Goal: Task Accomplishment & Management: Use online tool/utility

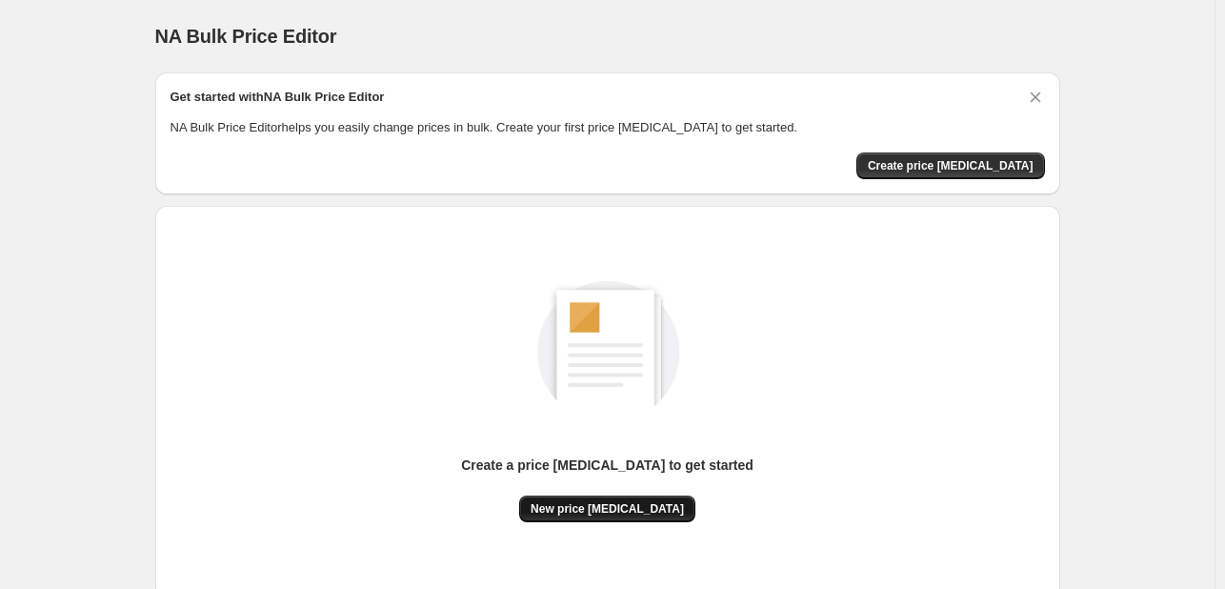
click at [633, 499] on button "New price [MEDICAL_DATA]" at bounding box center [607, 508] width 176 height 27
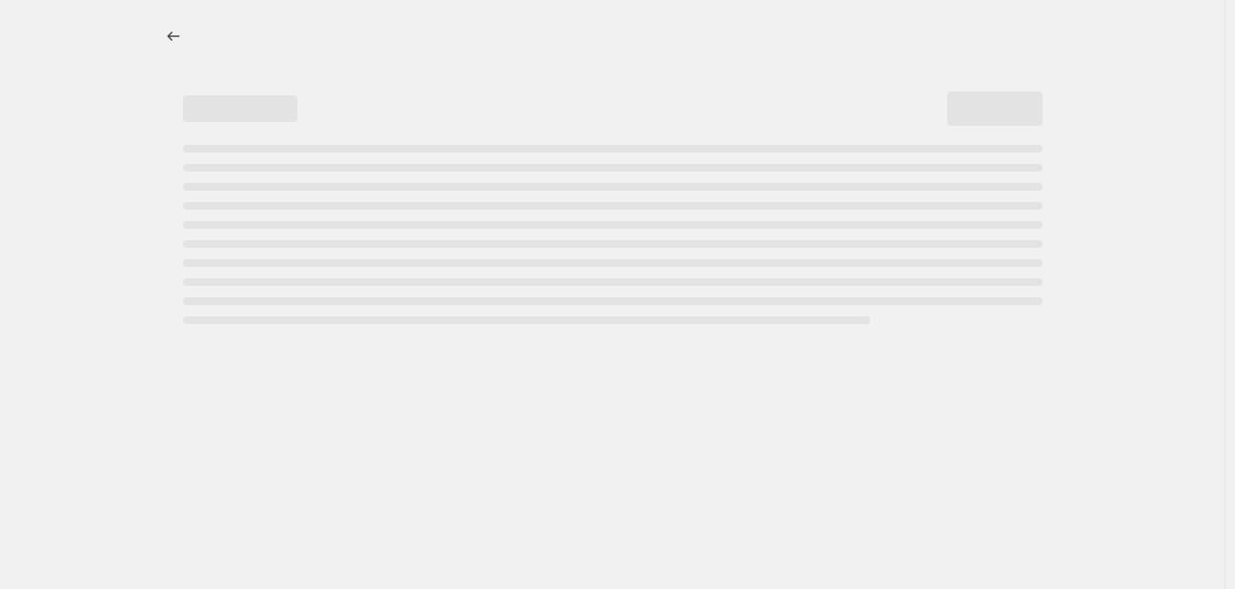
select select "percentage"
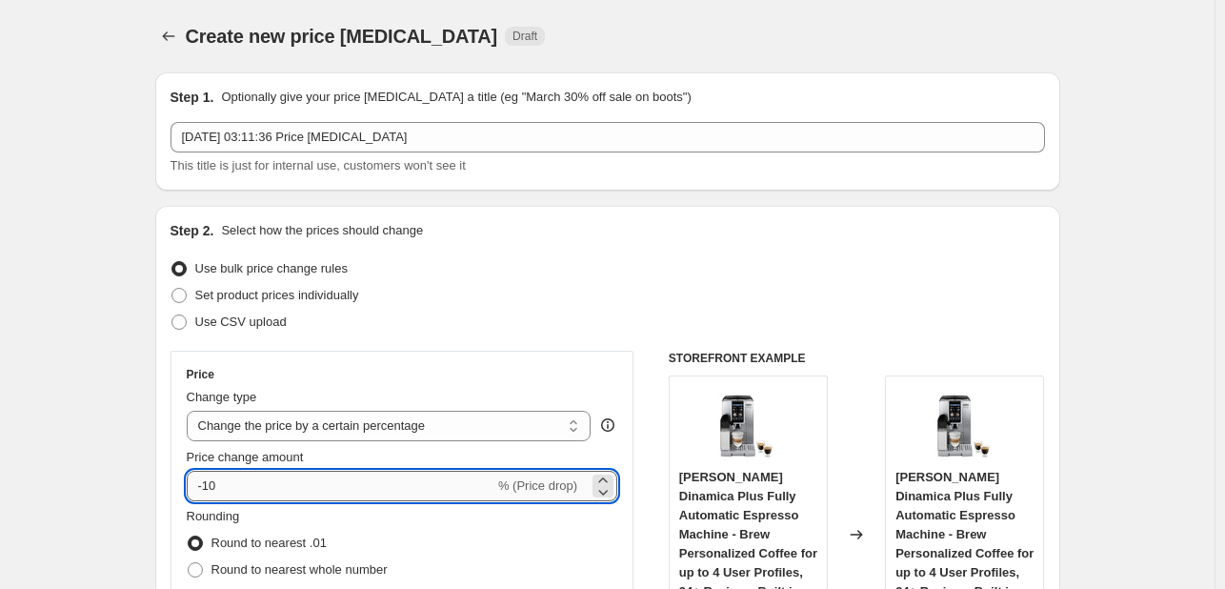
click at [274, 483] on input "-10" at bounding box center [341, 486] width 308 height 30
type input "-1"
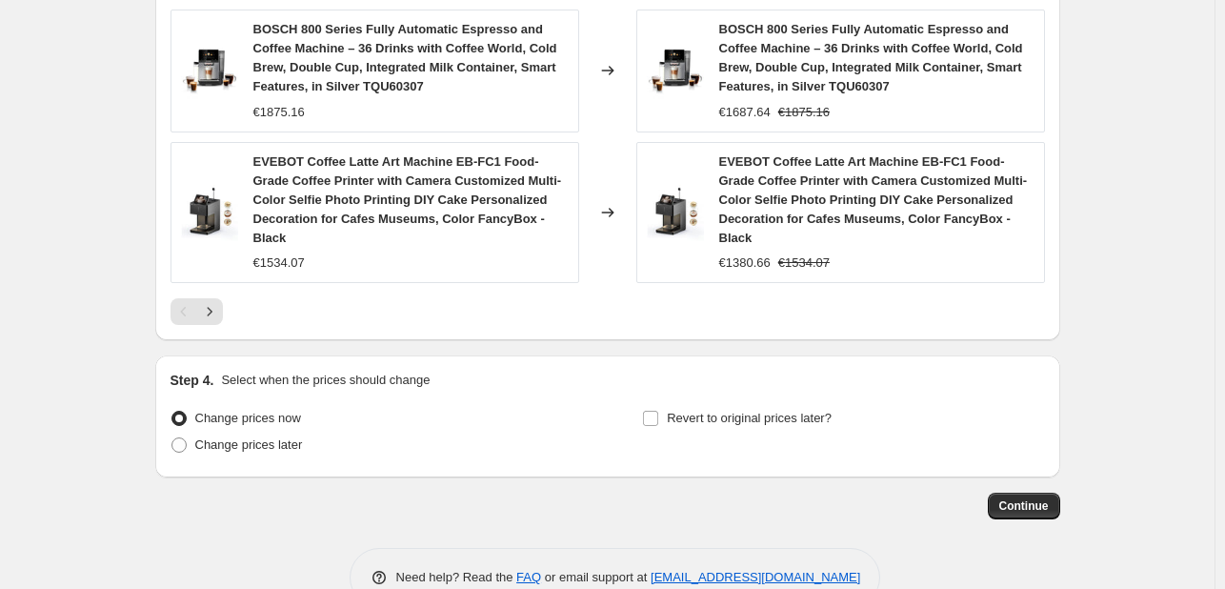
scroll to position [1536, 0]
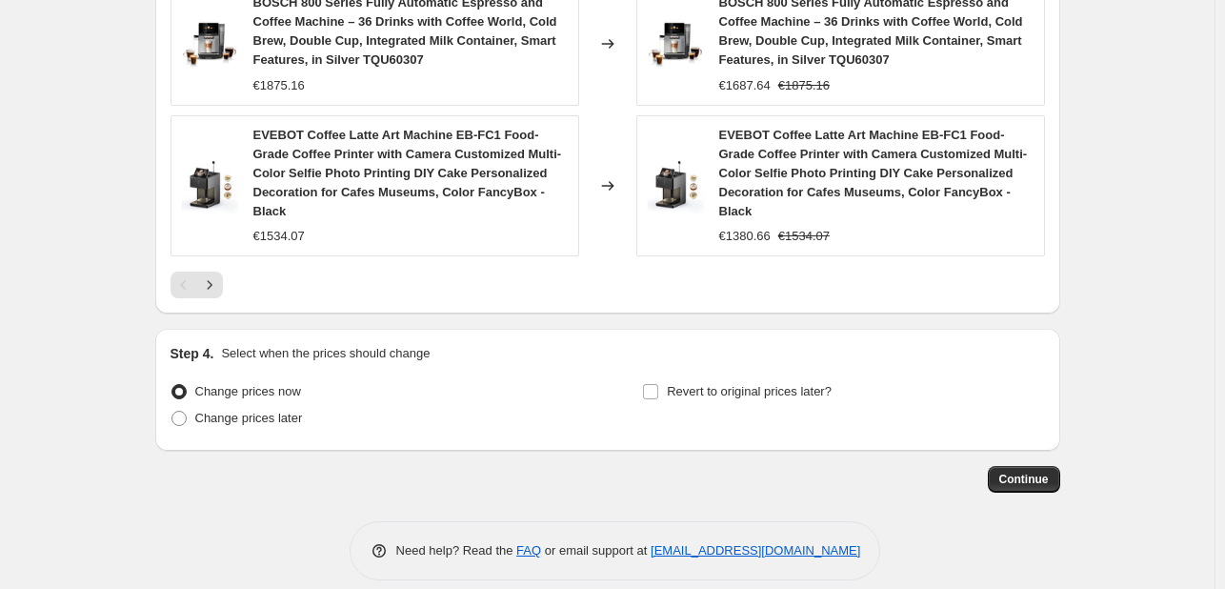
type input "-31"
click at [1049, 472] on span "Continue" at bounding box center [1025, 479] width 50 height 15
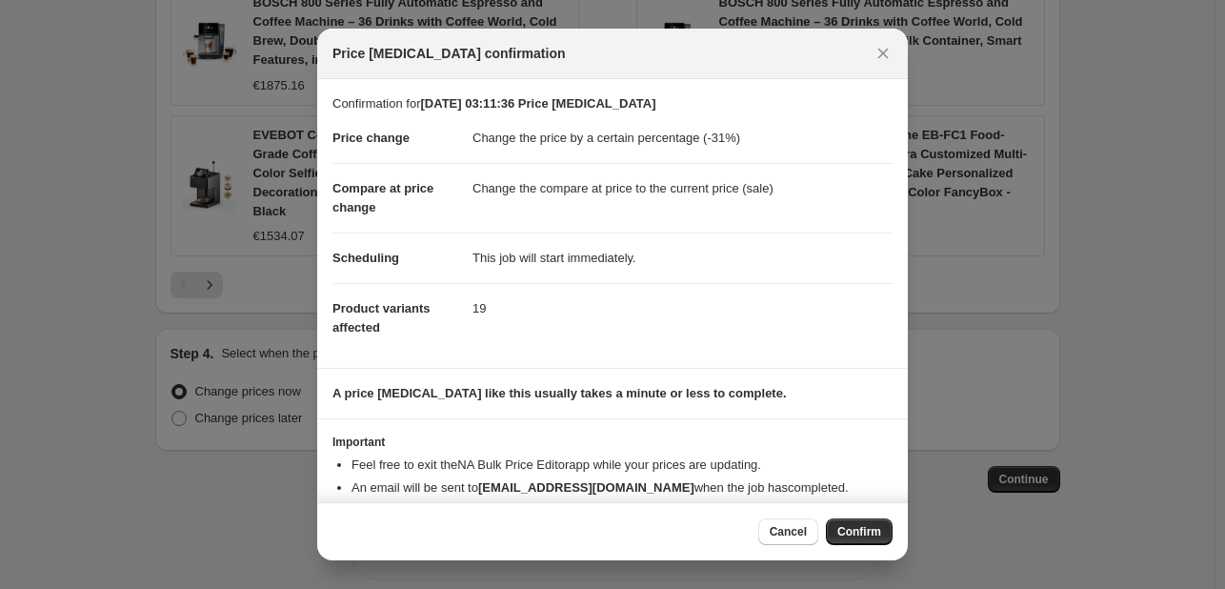
click at [881, 537] on button "Confirm" at bounding box center [859, 531] width 67 height 27
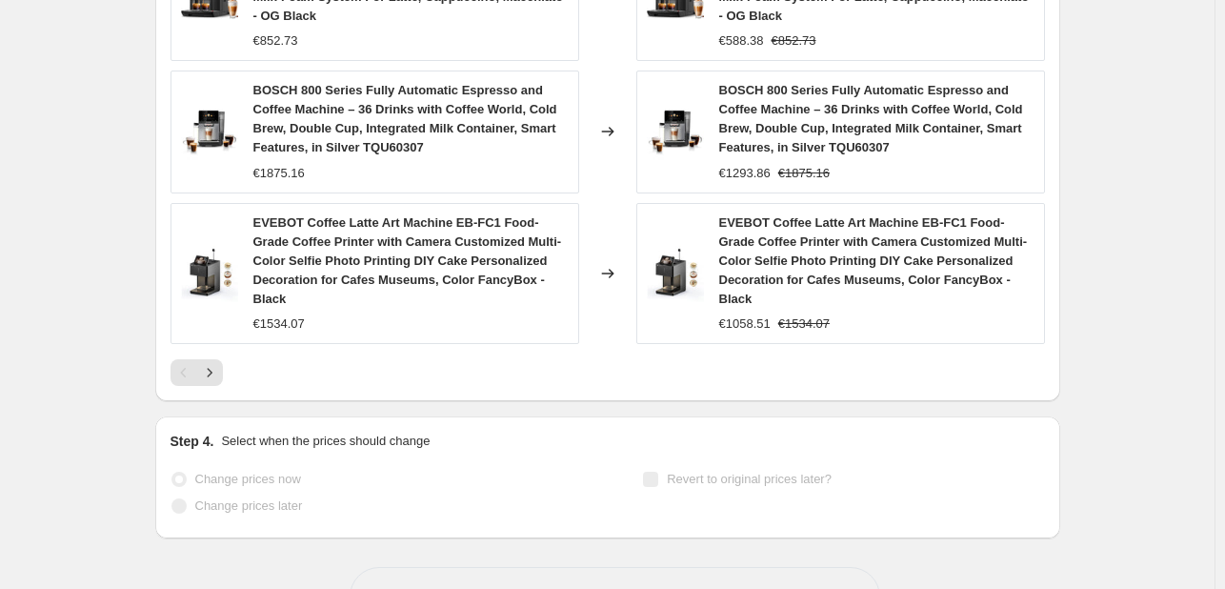
scroll to position [1586, 0]
